Goal: Communication & Community: Participate in discussion

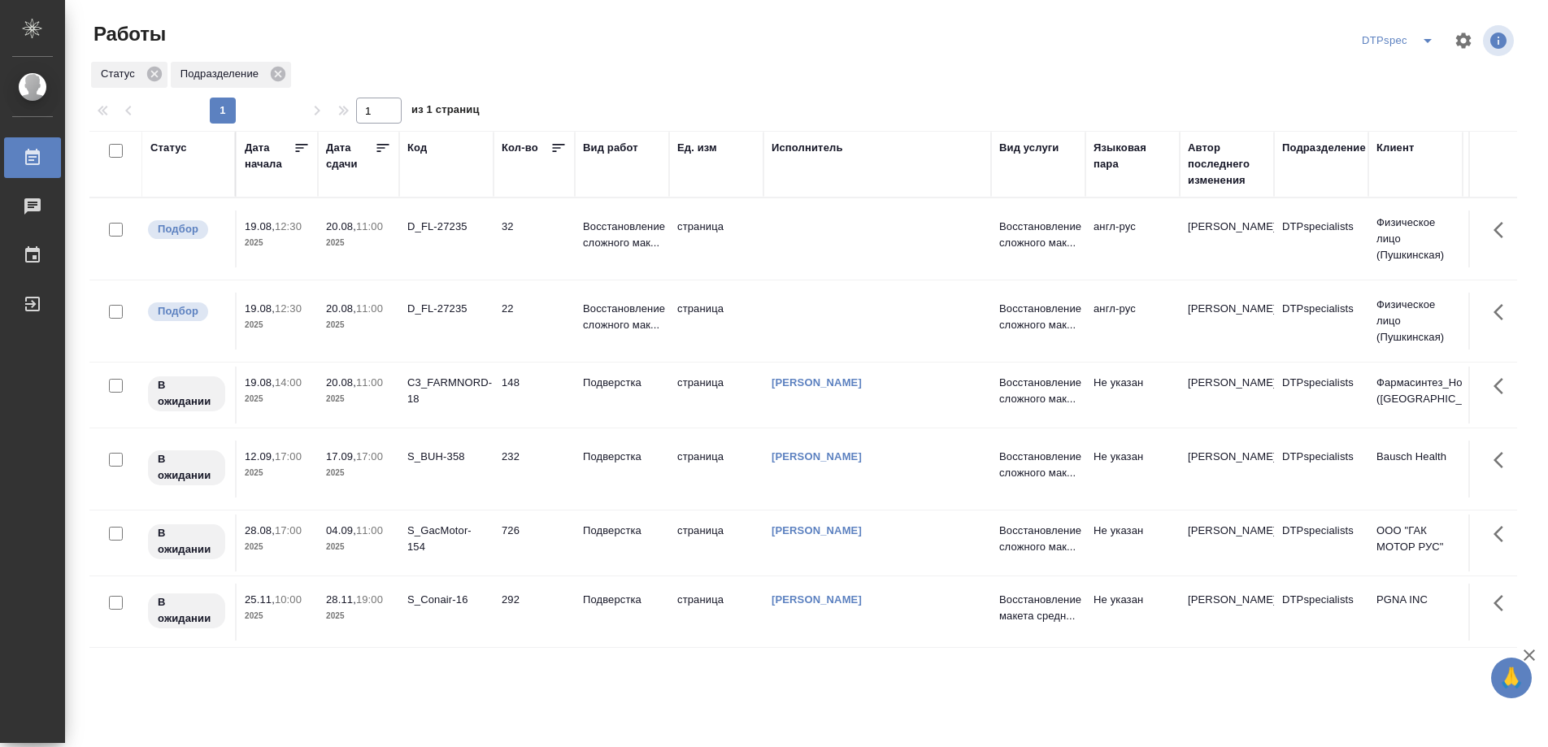
click at [381, 148] on icon at bounding box center [383, 148] width 12 height 8
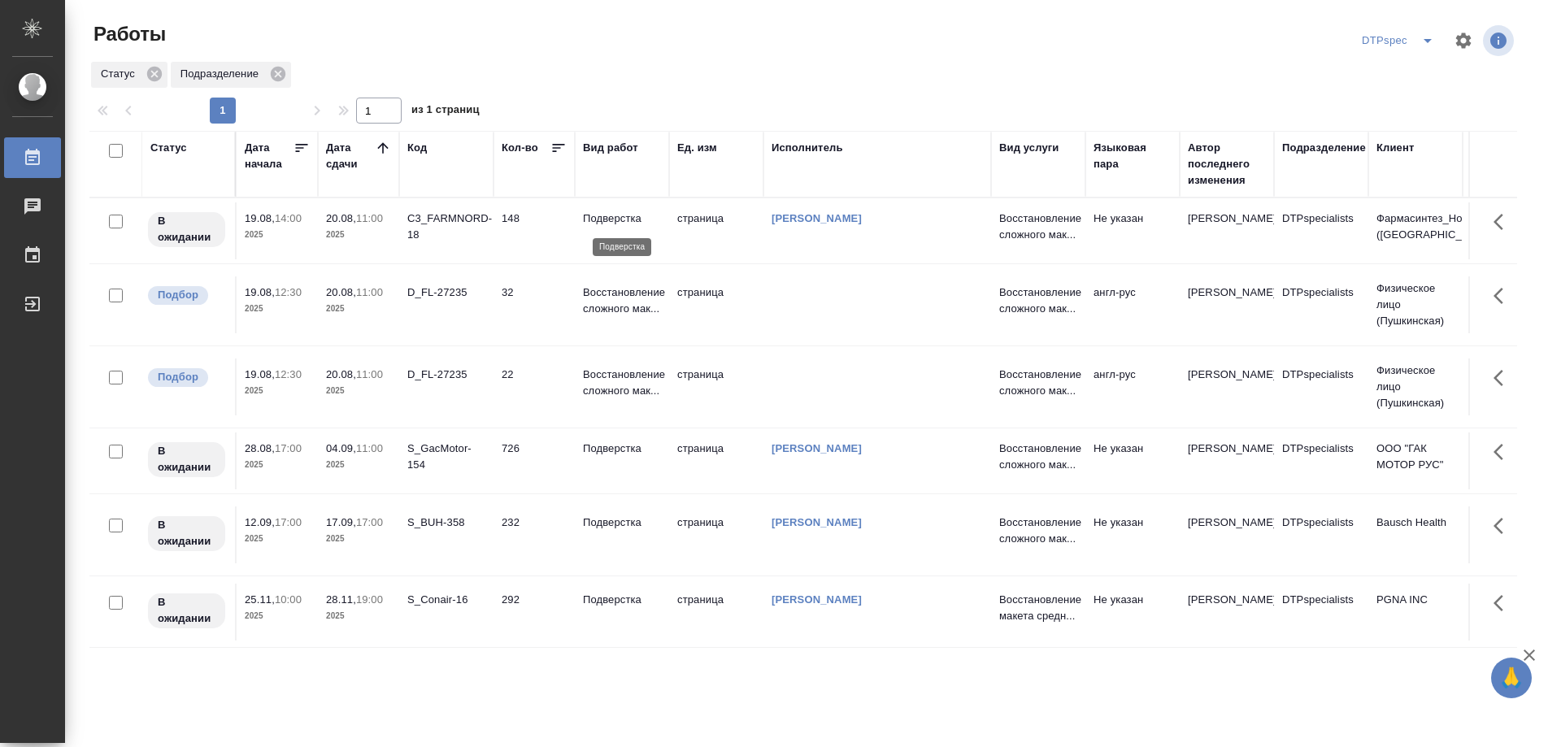
click at [607, 224] on p "Подверстка" at bounding box center [622, 219] width 78 height 16
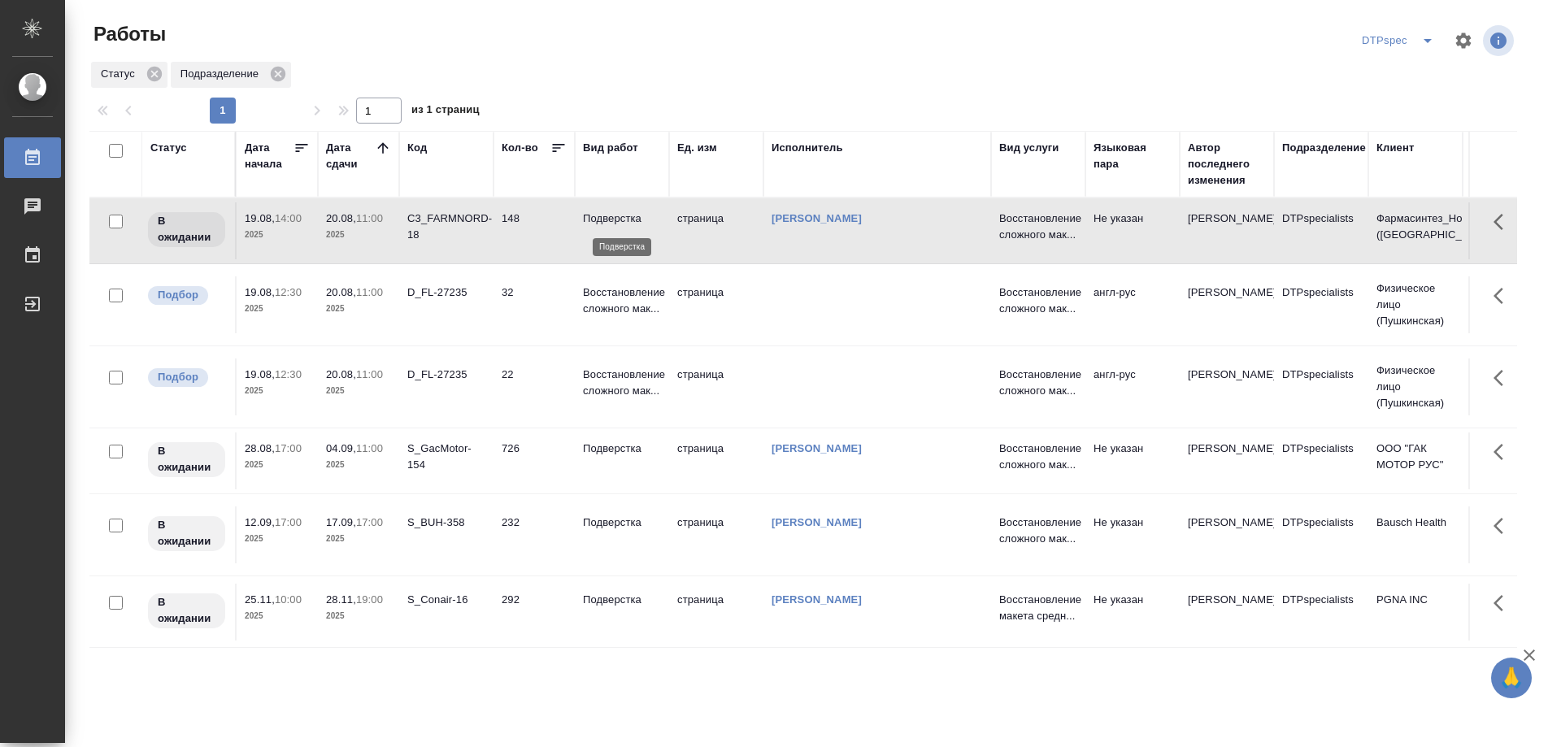
click at [607, 224] on p "Подверстка" at bounding box center [622, 219] width 78 height 16
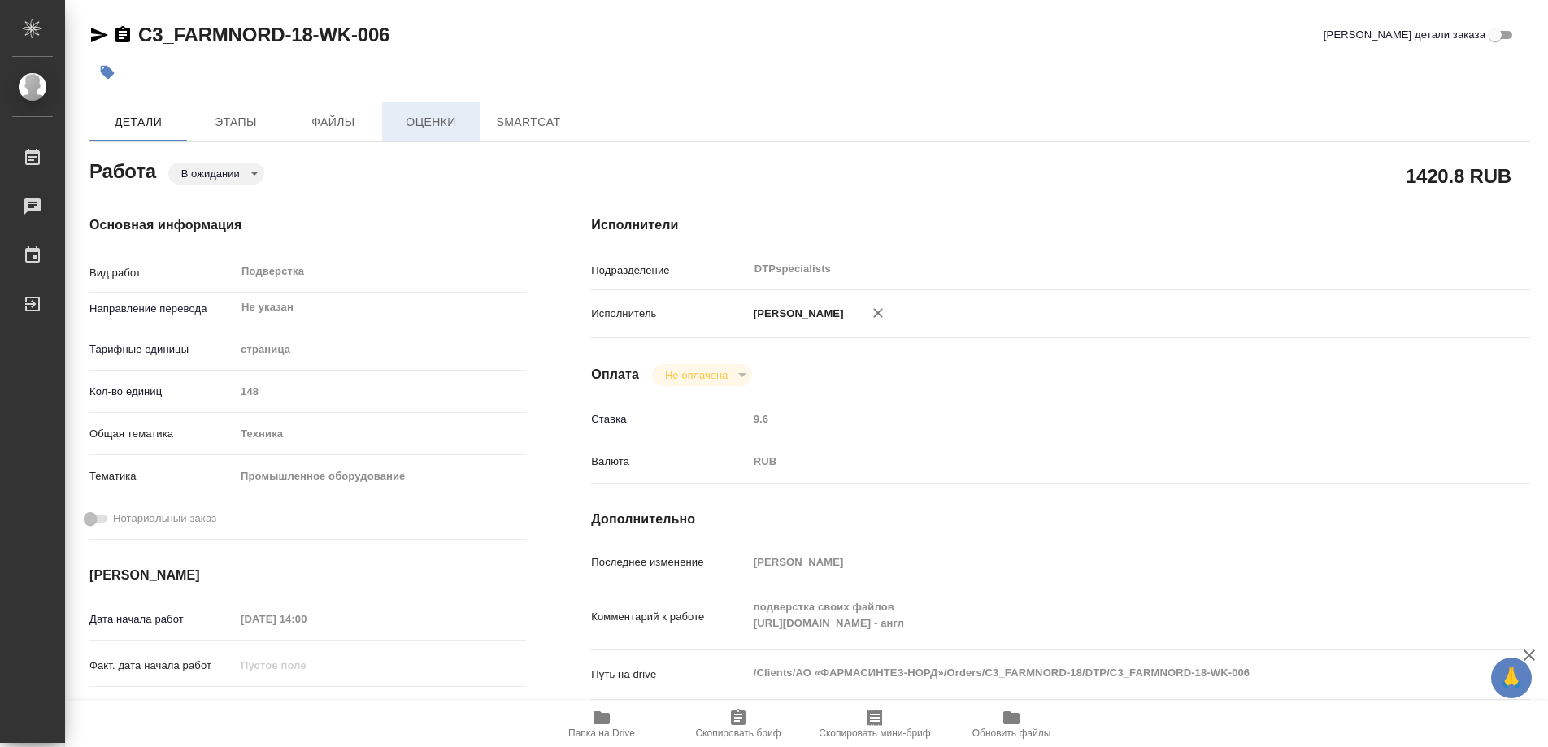
type textarea "x"
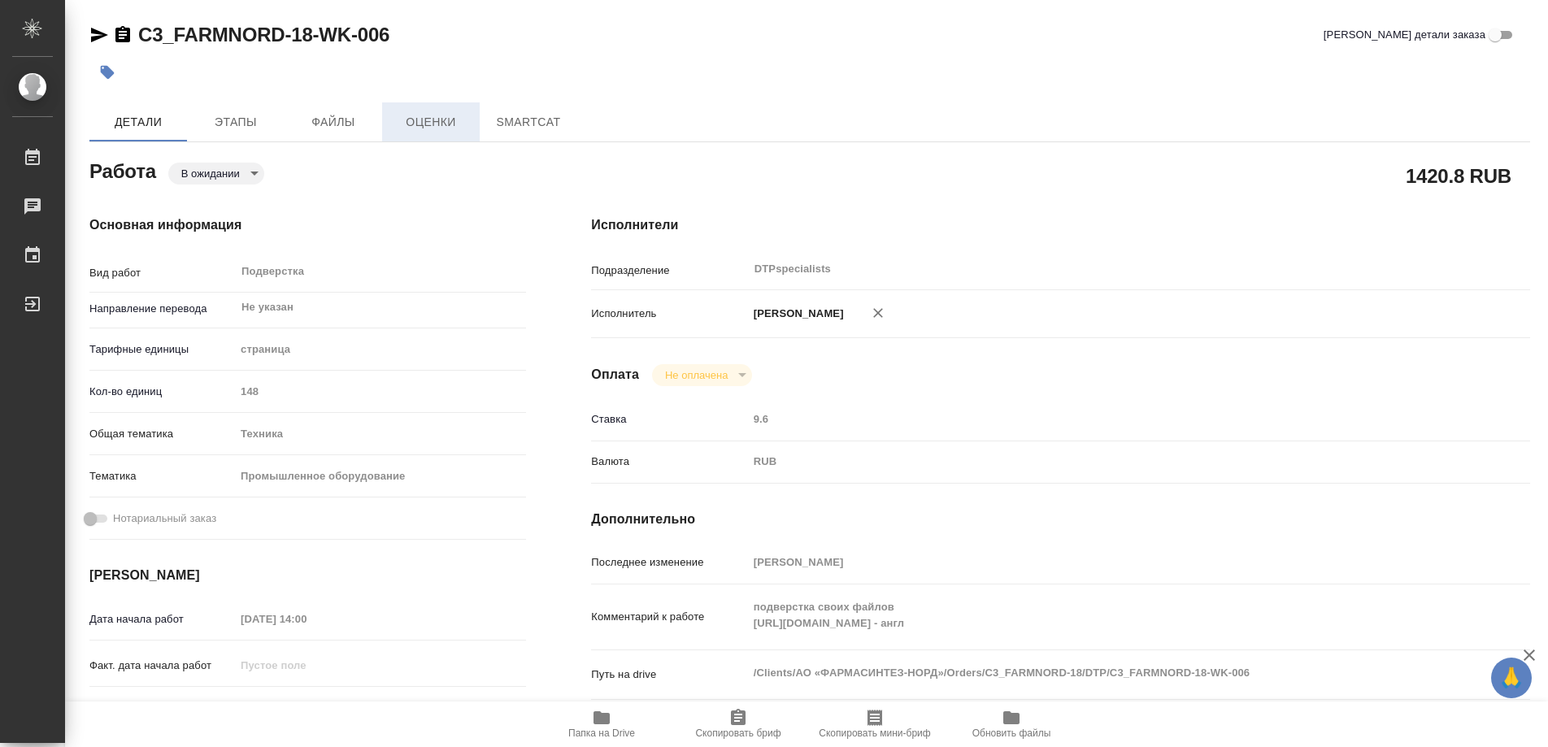
type textarea "x"
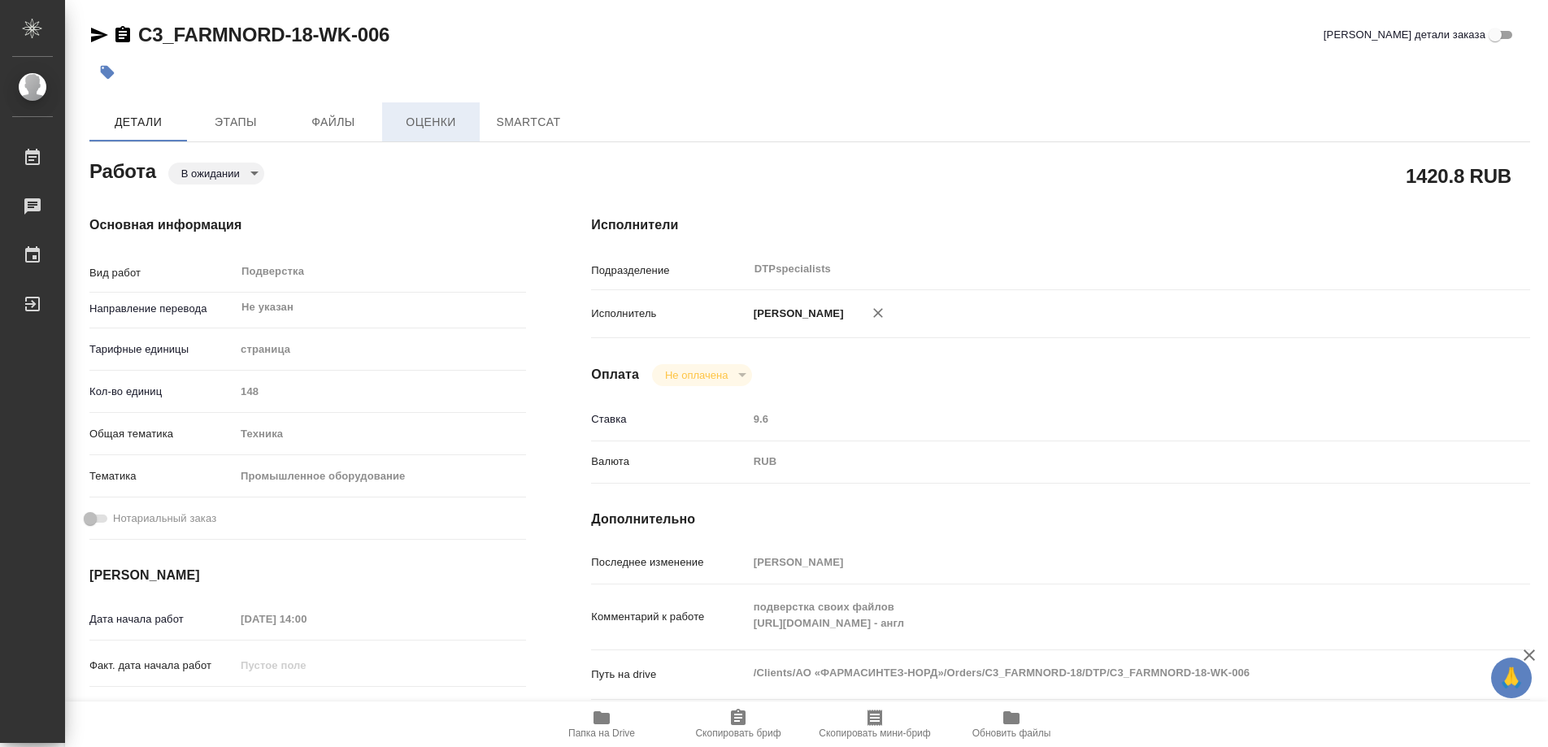
type textarea "x"
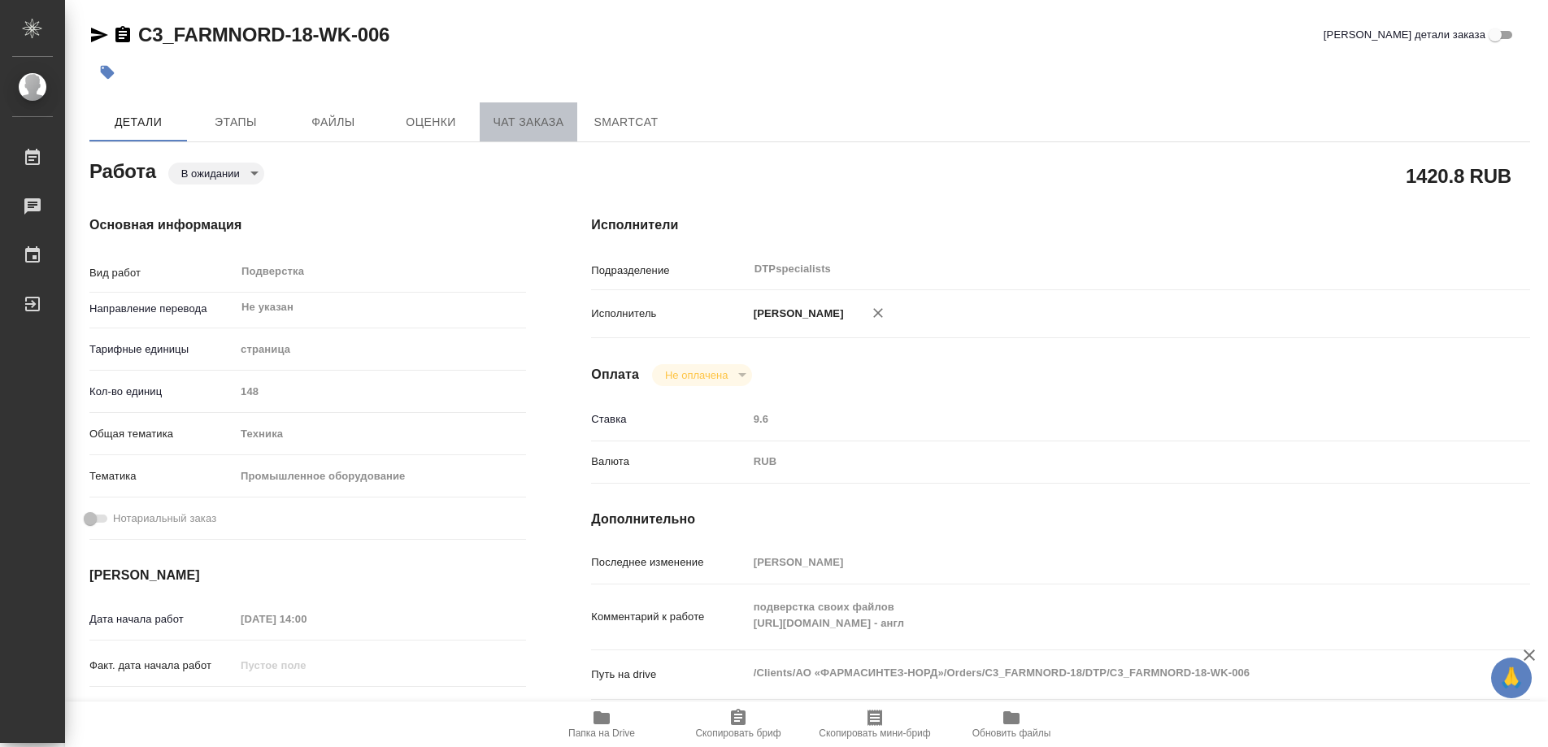
click at [536, 128] on span "Чат заказа" at bounding box center [528, 122] width 78 height 20
type textarea "x"
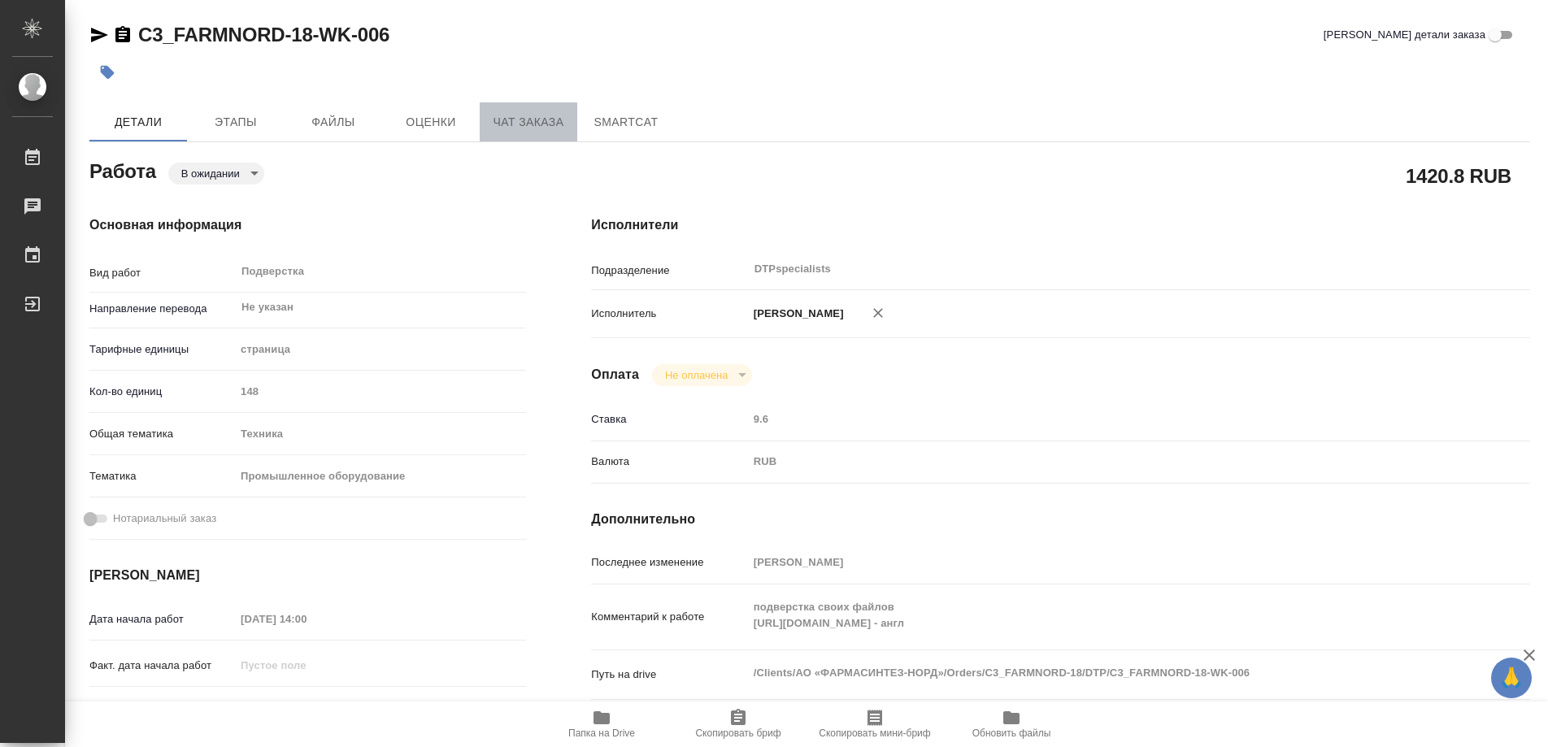
type textarea "x"
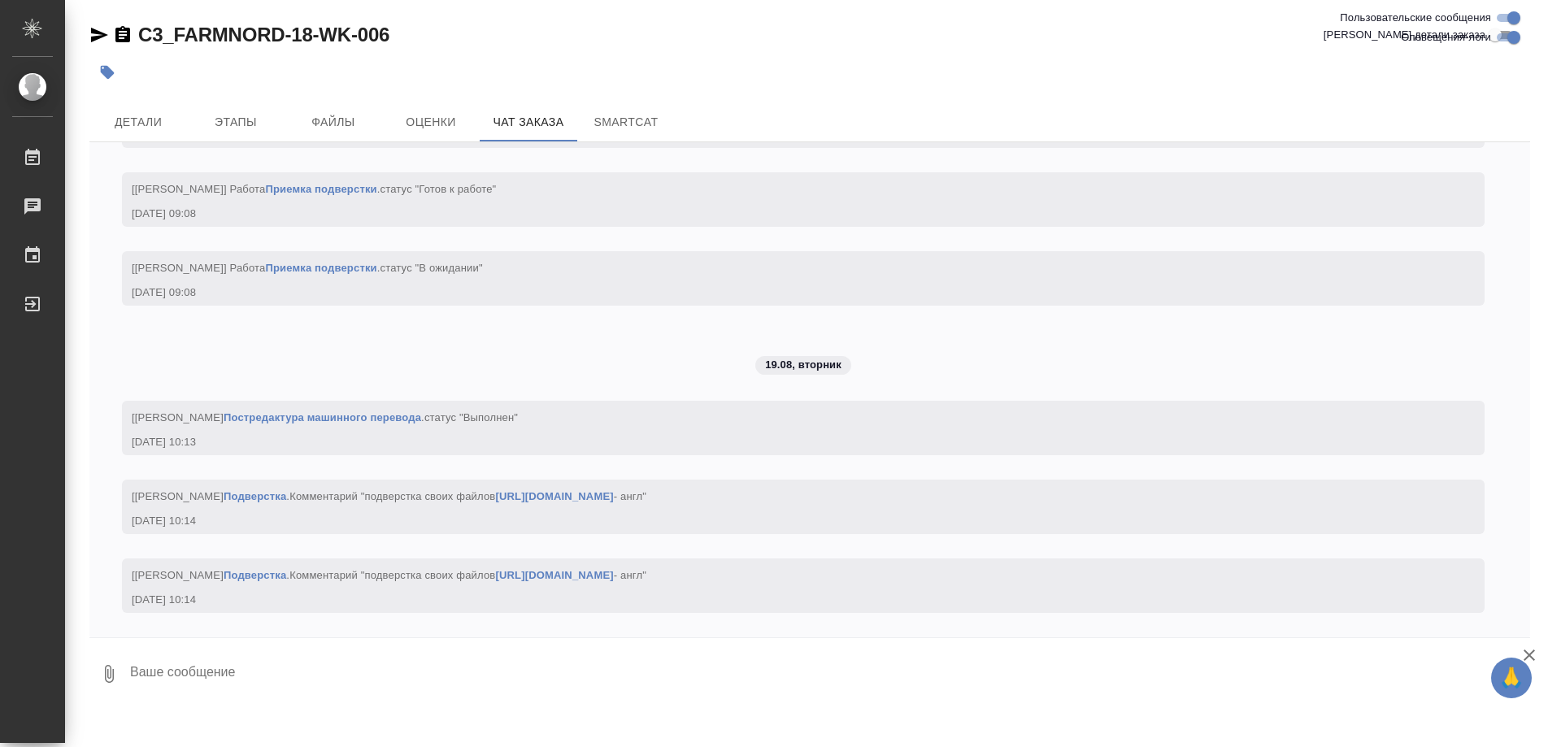
scroll to position [17559, 0]
click at [495, 578] on link "https://drive.awatera.com/s/3XX9tjWNjxwYCmW" at bounding box center [554, 575] width 118 height 12
